Goal: Task Accomplishment & Management: Use online tool/utility

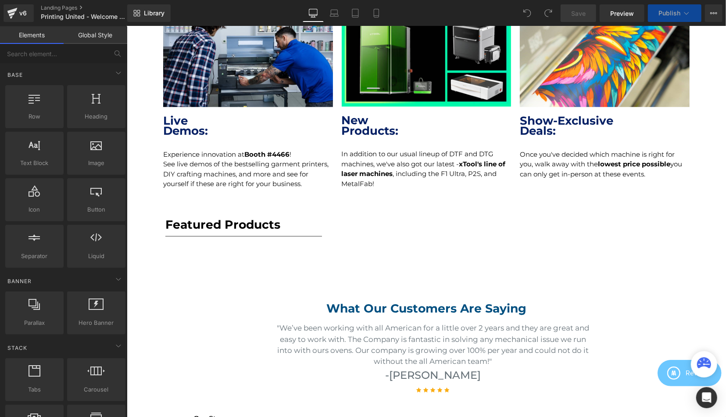
scroll to position [456, 0]
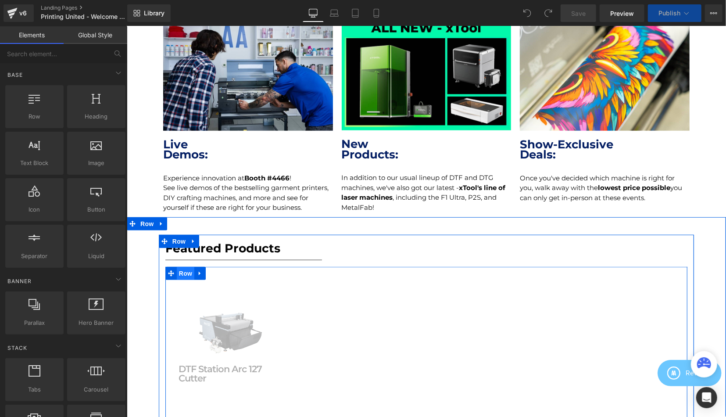
click at [180, 273] on span "Row" at bounding box center [185, 272] width 18 height 13
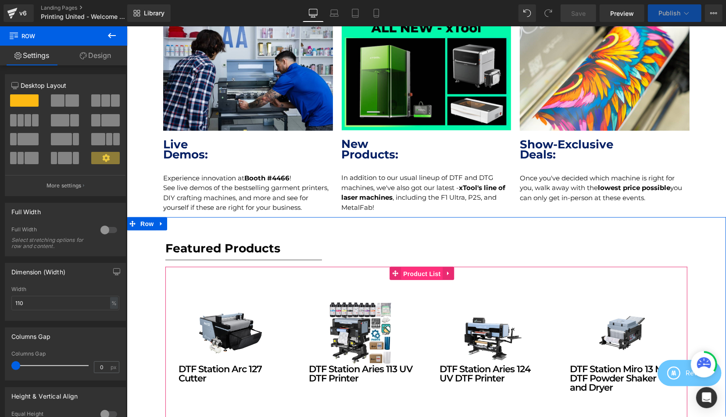
click at [417, 272] on span "Product List" at bounding box center [422, 273] width 42 height 13
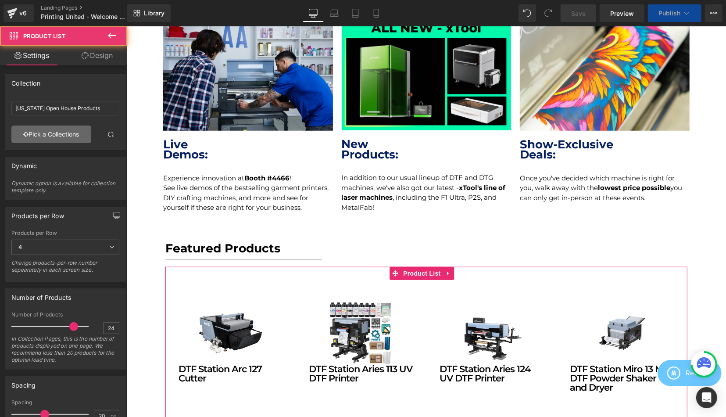
click at [62, 133] on link "Pick a Collections" at bounding box center [51, 135] width 80 height 18
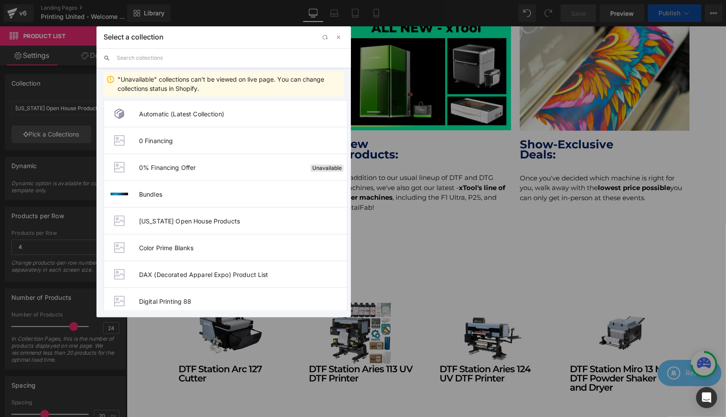
click at [149, 61] on input "text" at bounding box center [230, 57] width 227 height 19
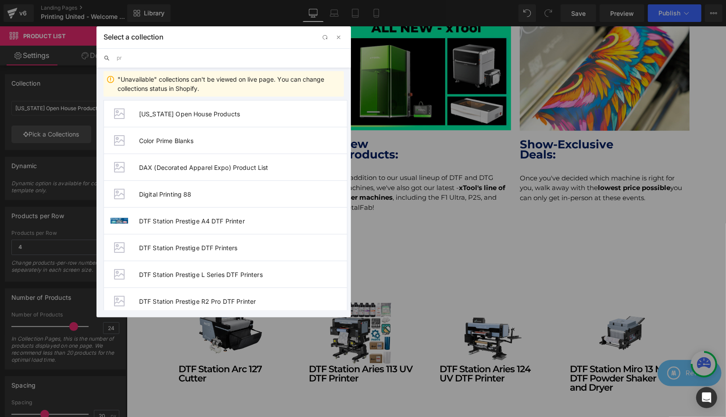
type input "p"
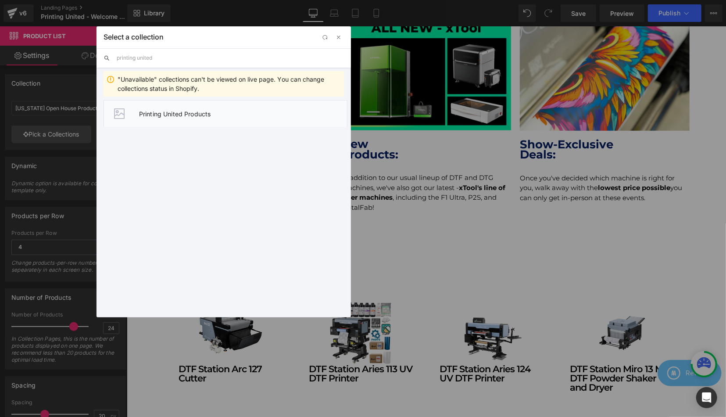
type input "printing united"
click at [220, 108] on li "Printing United Products" at bounding box center [226, 113] width 244 height 27
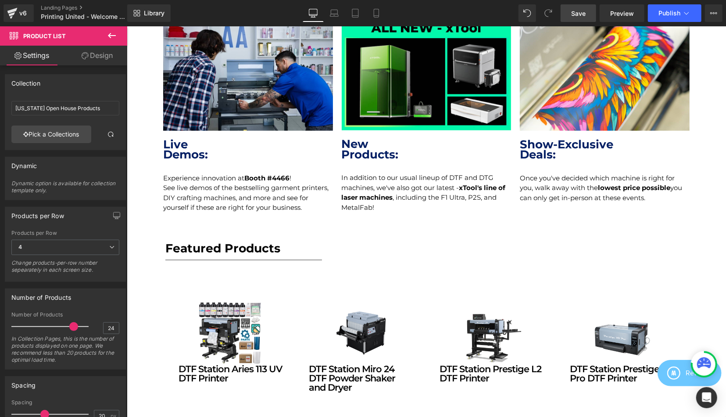
click at [586, 15] on span "Save" at bounding box center [578, 13] width 14 height 9
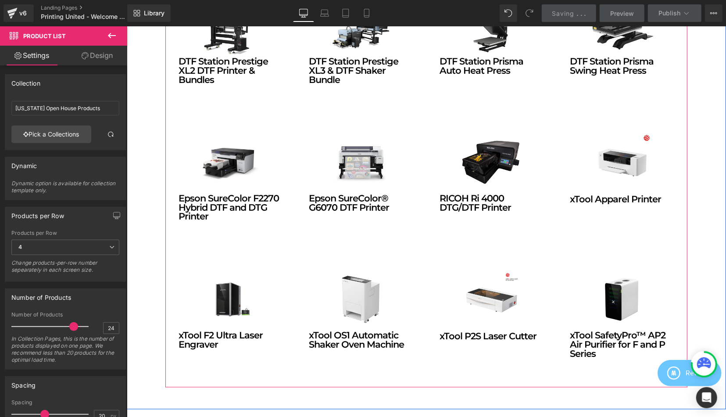
scroll to position [867, 0]
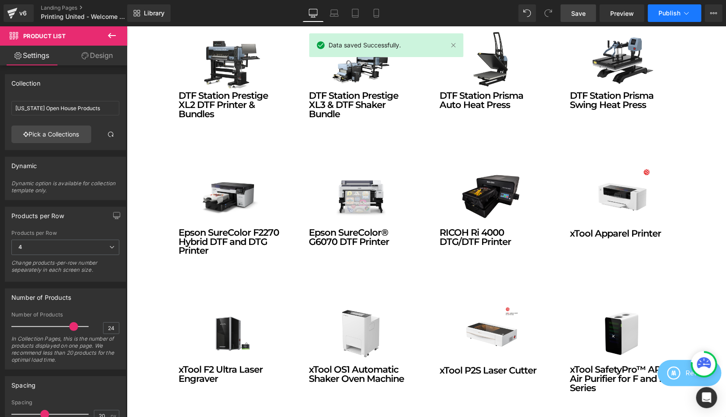
click at [672, 14] on span "Publish" at bounding box center [670, 13] width 22 height 7
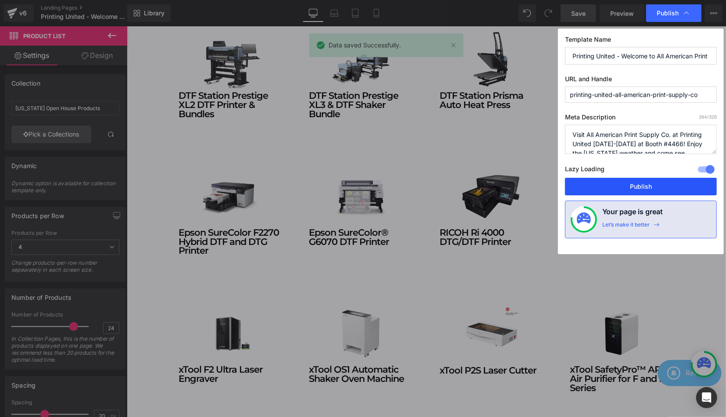
drag, startPoint x: 638, startPoint y: 186, endPoint x: 556, endPoint y: 194, distance: 82.1
click at [638, 186] on button "Publish" at bounding box center [641, 187] width 152 height 18
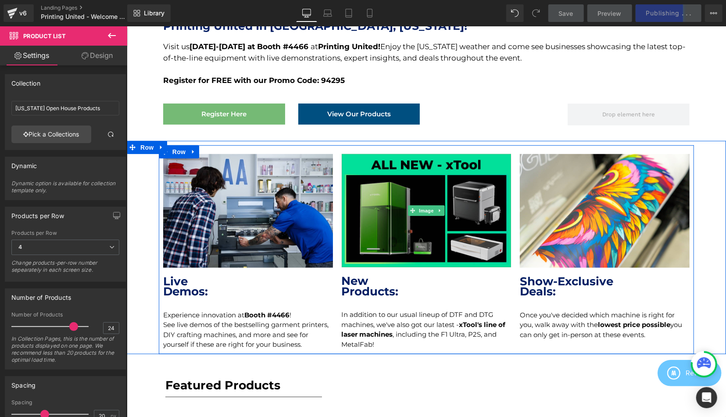
scroll to position [137, 0]
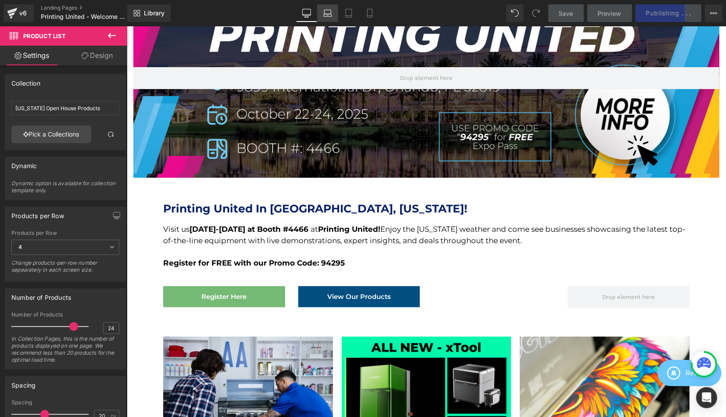
click at [327, 16] on icon at bounding box center [328, 15] width 8 height 3
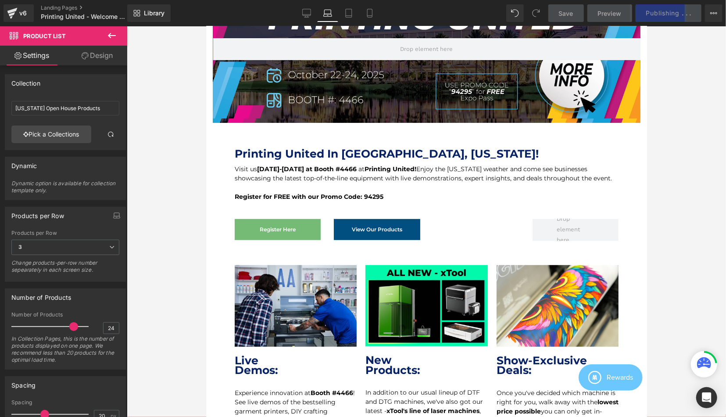
scroll to position [488, 0]
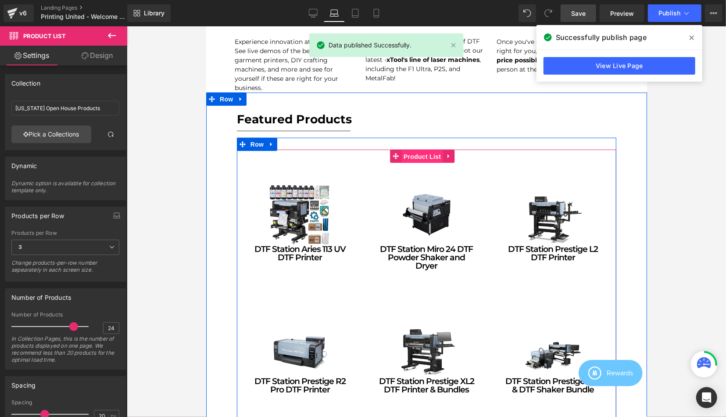
click at [418, 163] on span "Product List" at bounding box center [422, 156] width 42 height 13
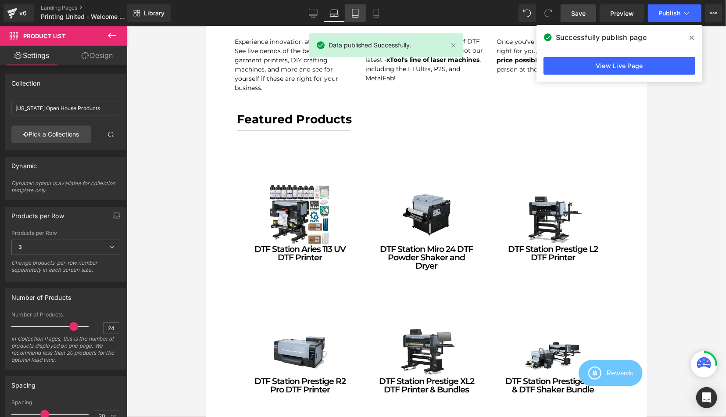
click at [349, 15] on link "Tablet" at bounding box center [355, 13] width 21 height 18
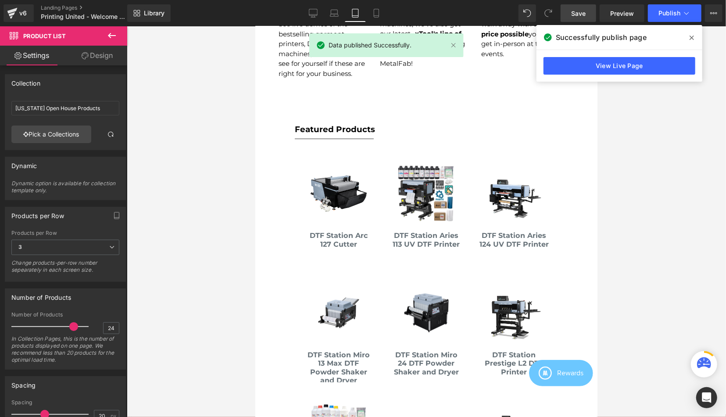
scroll to position [456, 0]
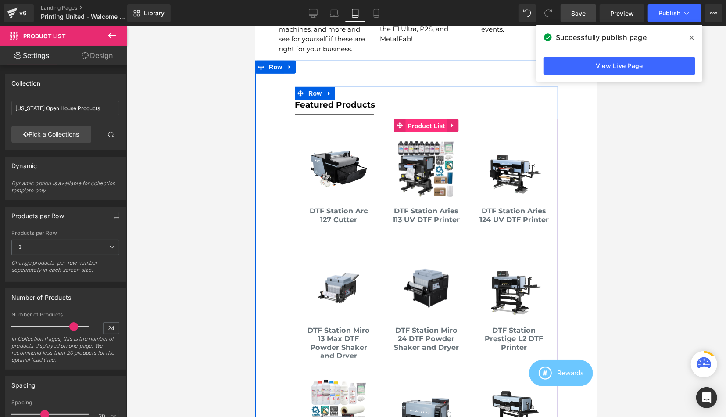
click at [425, 121] on span "Product List" at bounding box center [426, 125] width 42 height 13
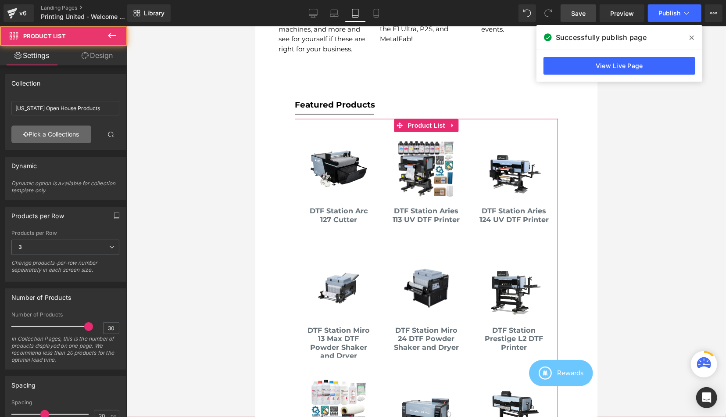
click at [71, 131] on link "Pick a Collections" at bounding box center [51, 135] width 80 height 18
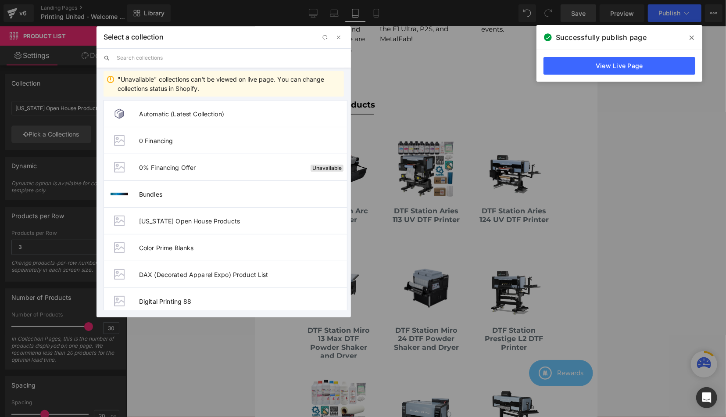
click at [162, 60] on input "text" at bounding box center [230, 57] width 227 height 19
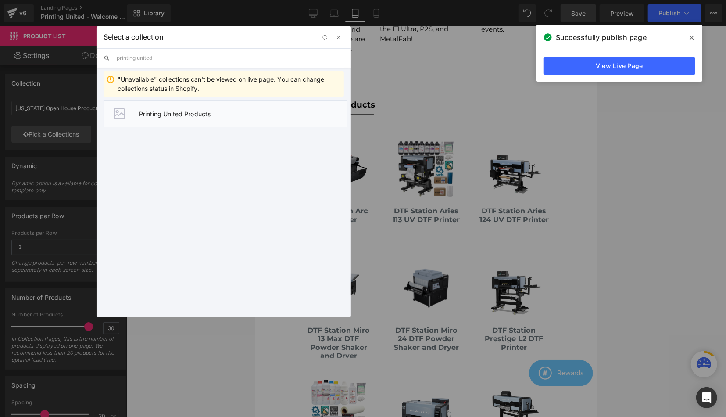
type input "printing united"
click at [199, 122] on li "Printing United Products" at bounding box center [226, 113] width 244 height 27
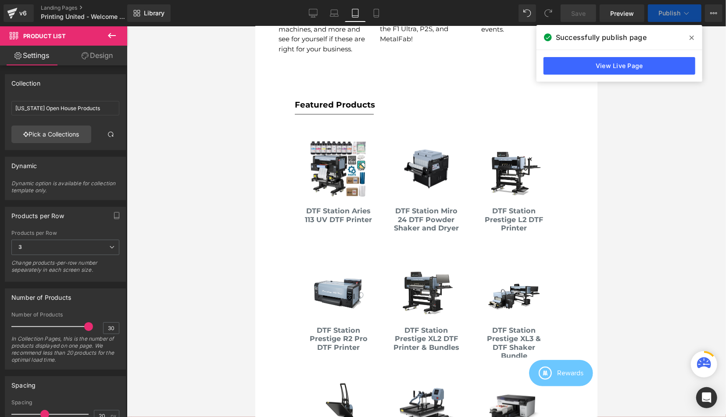
click at [694, 39] on icon at bounding box center [692, 38] width 4 height 4
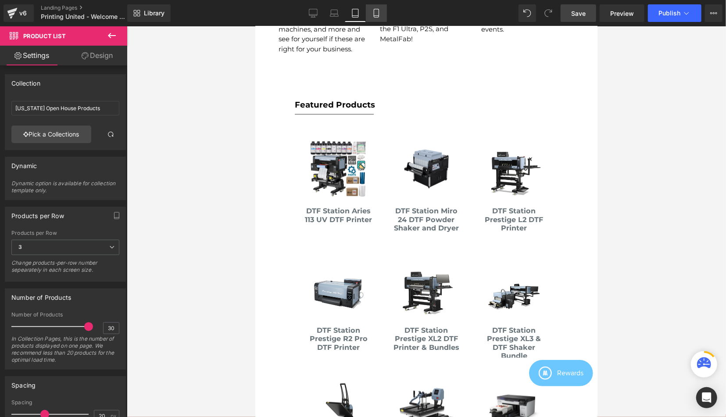
click at [374, 11] on icon at bounding box center [376, 13] width 9 height 9
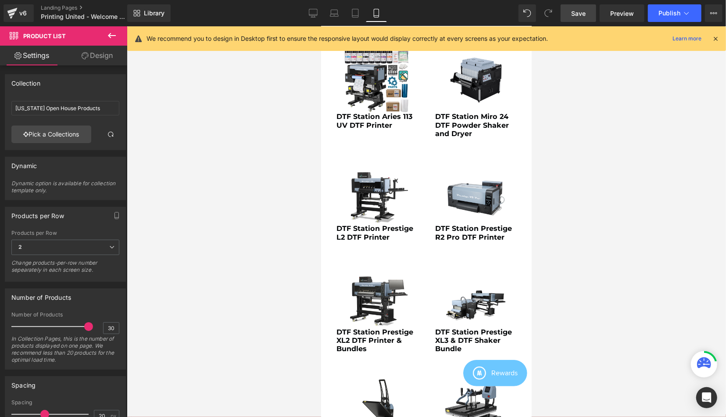
scroll to position [927, 0]
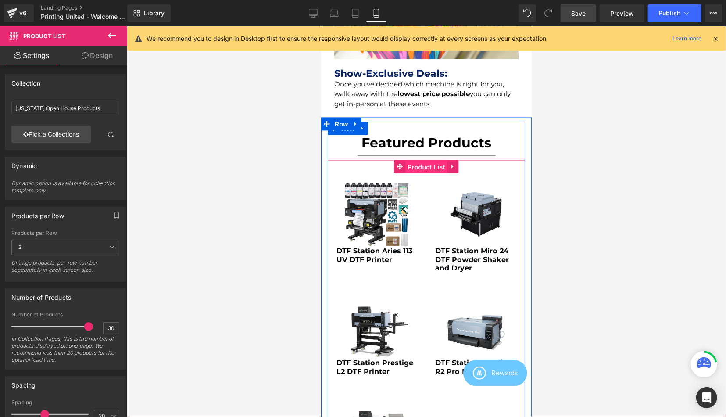
click at [425, 166] on span "Product List" at bounding box center [426, 166] width 42 height 13
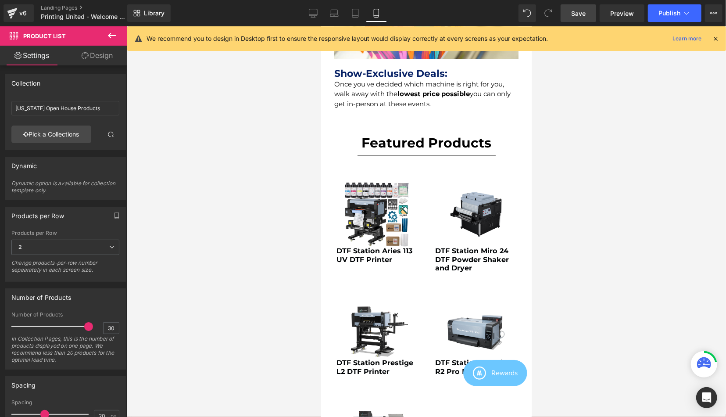
click at [582, 15] on span "Save" at bounding box center [578, 13] width 14 height 9
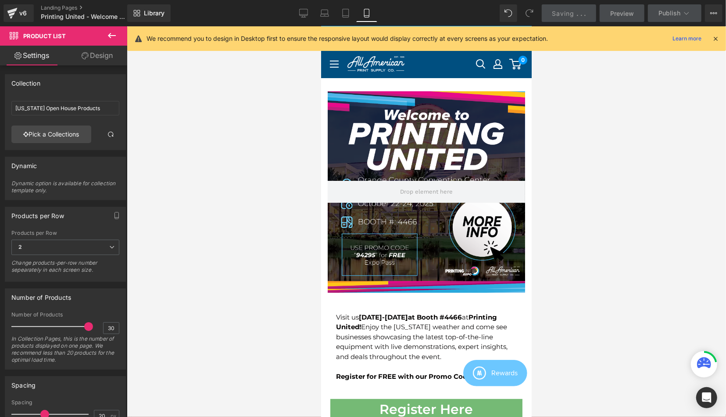
scroll to position [0, 0]
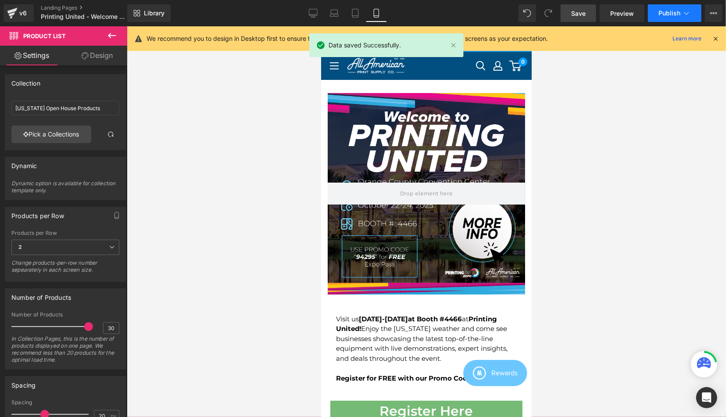
click at [669, 14] on span "Publish" at bounding box center [670, 13] width 22 height 7
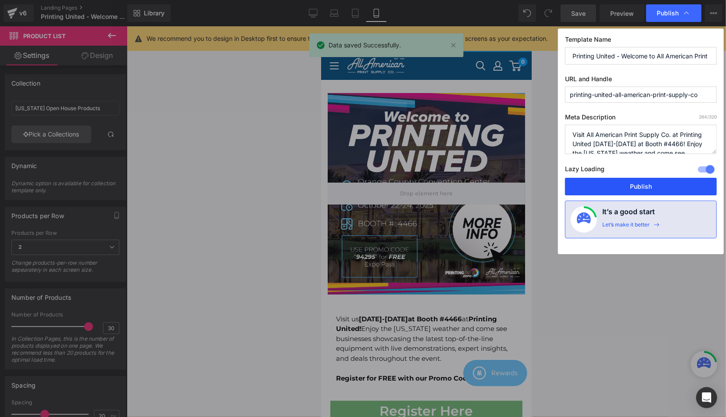
click at [621, 187] on button "Publish" at bounding box center [641, 187] width 152 height 18
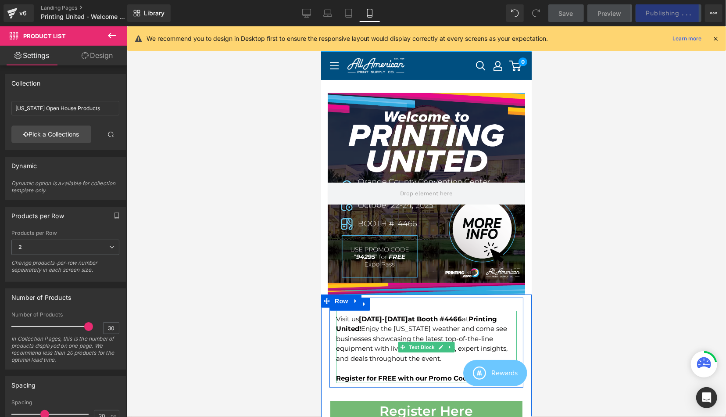
click at [432, 314] on strong "at Booth #4466" at bounding box center [435, 318] width 54 height 8
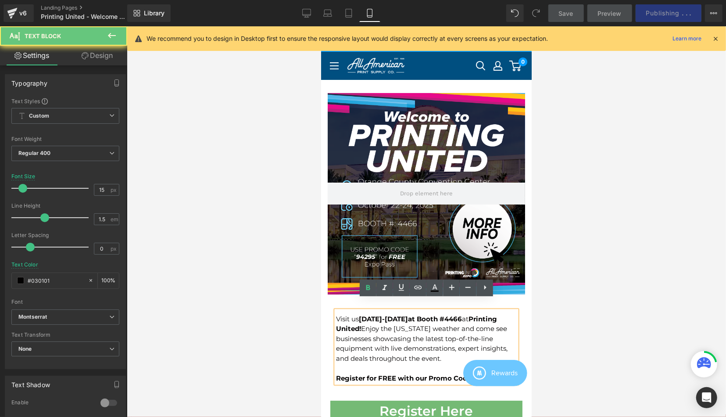
click at [431, 314] on strong "at Booth #4466" at bounding box center [435, 318] width 54 height 8
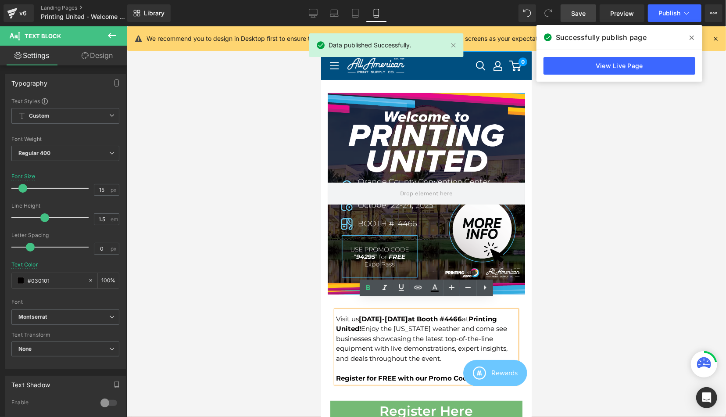
click at [408, 314] on strong "[DATE]-[DATE]" at bounding box center [383, 318] width 49 height 8
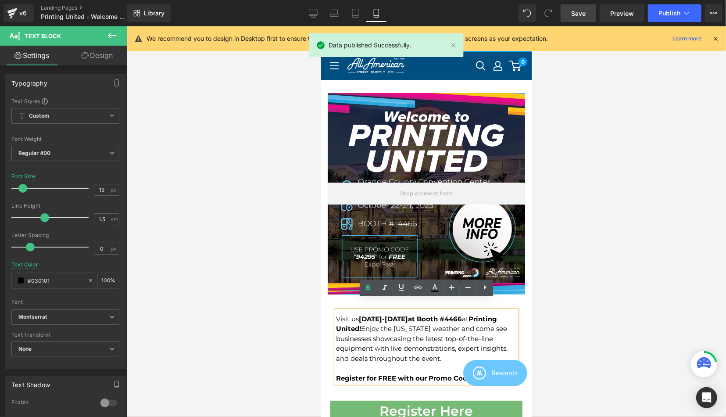
click at [577, 12] on span "Save" at bounding box center [578, 13] width 14 height 9
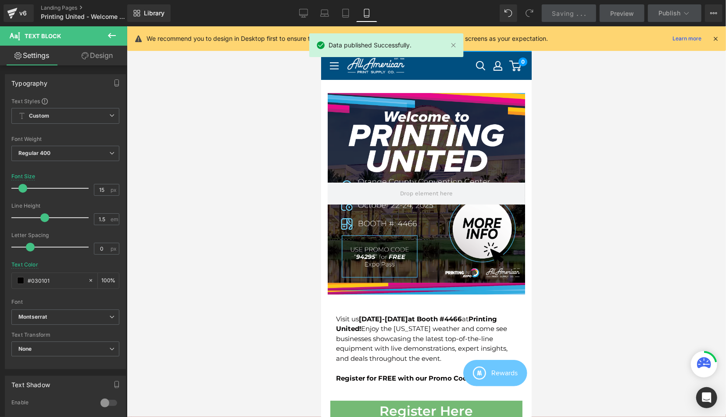
scroll to position [228, 0]
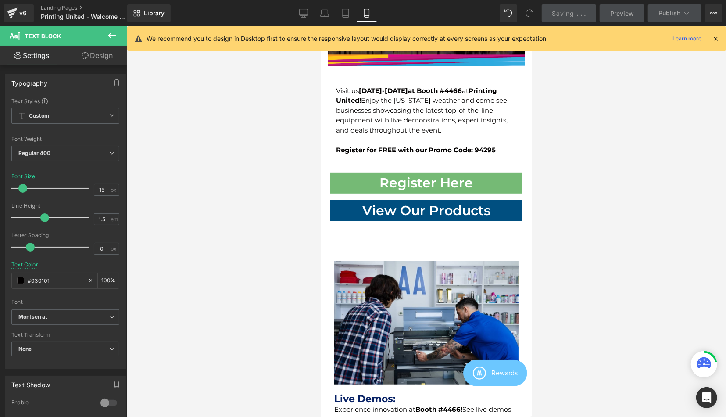
click at [566, 319] on div at bounding box center [427, 221] width 600 height 391
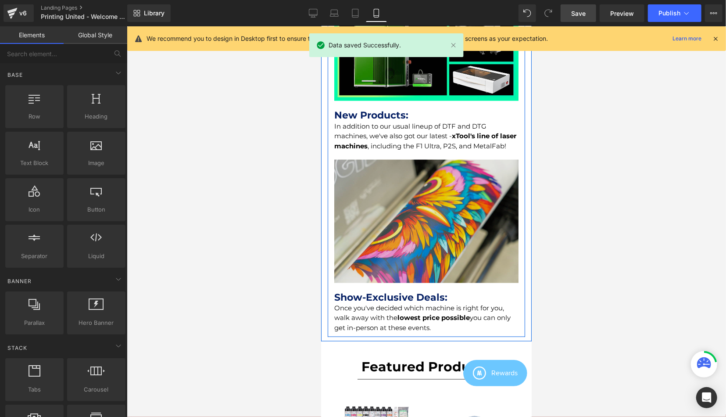
scroll to position [822, 0]
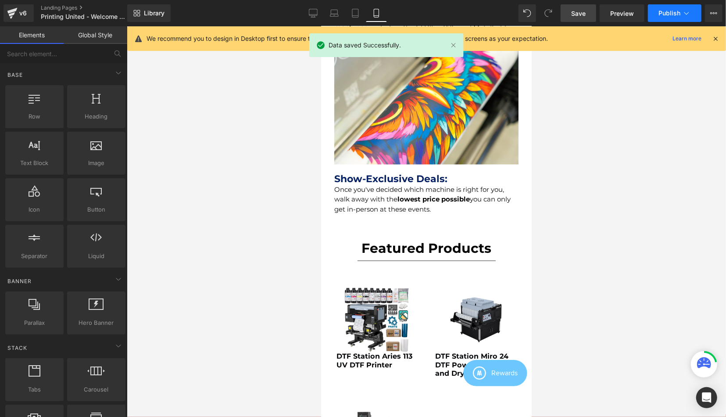
click at [668, 15] on span "Publish" at bounding box center [670, 13] width 22 height 7
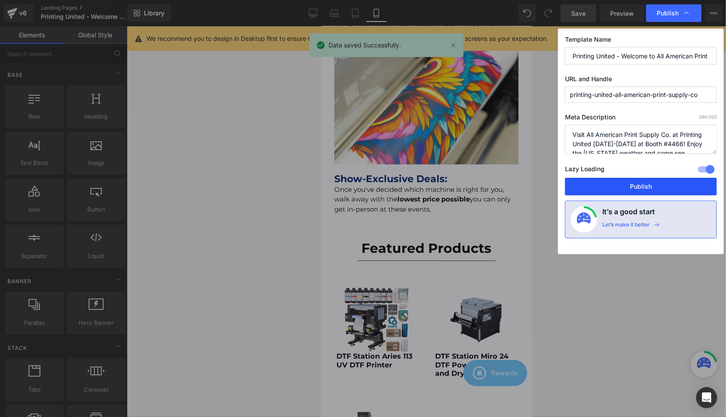
click at [576, 178] on button "Publish" at bounding box center [641, 187] width 152 height 18
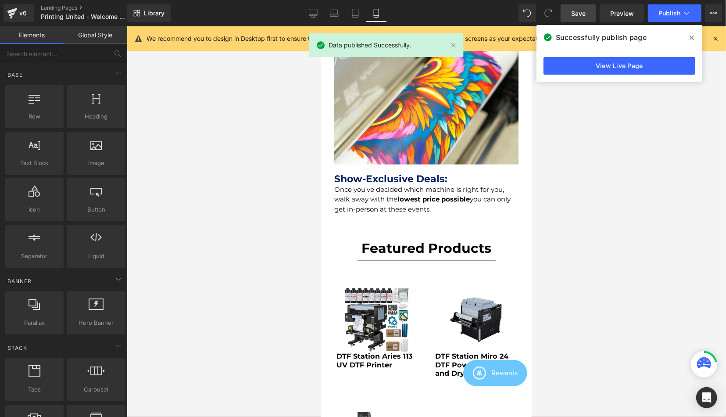
click at [693, 31] on div "Successfully publish page" at bounding box center [620, 37] width 166 height 25
click at [692, 33] on span at bounding box center [692, 38] width 14 height 14
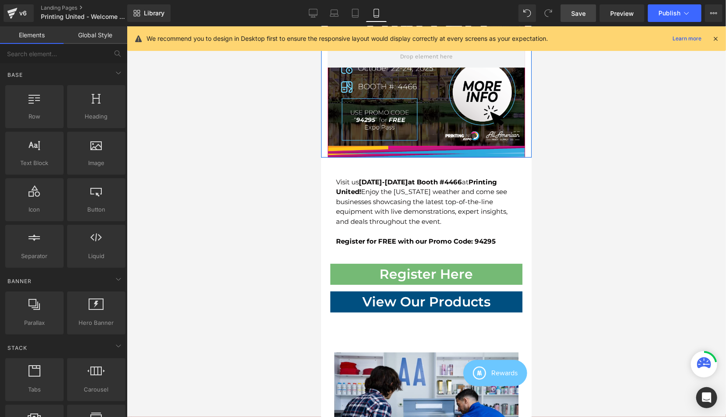
scroll to position [0, 0]
